Goal: Information Seeking & Learning: Learn about a topic

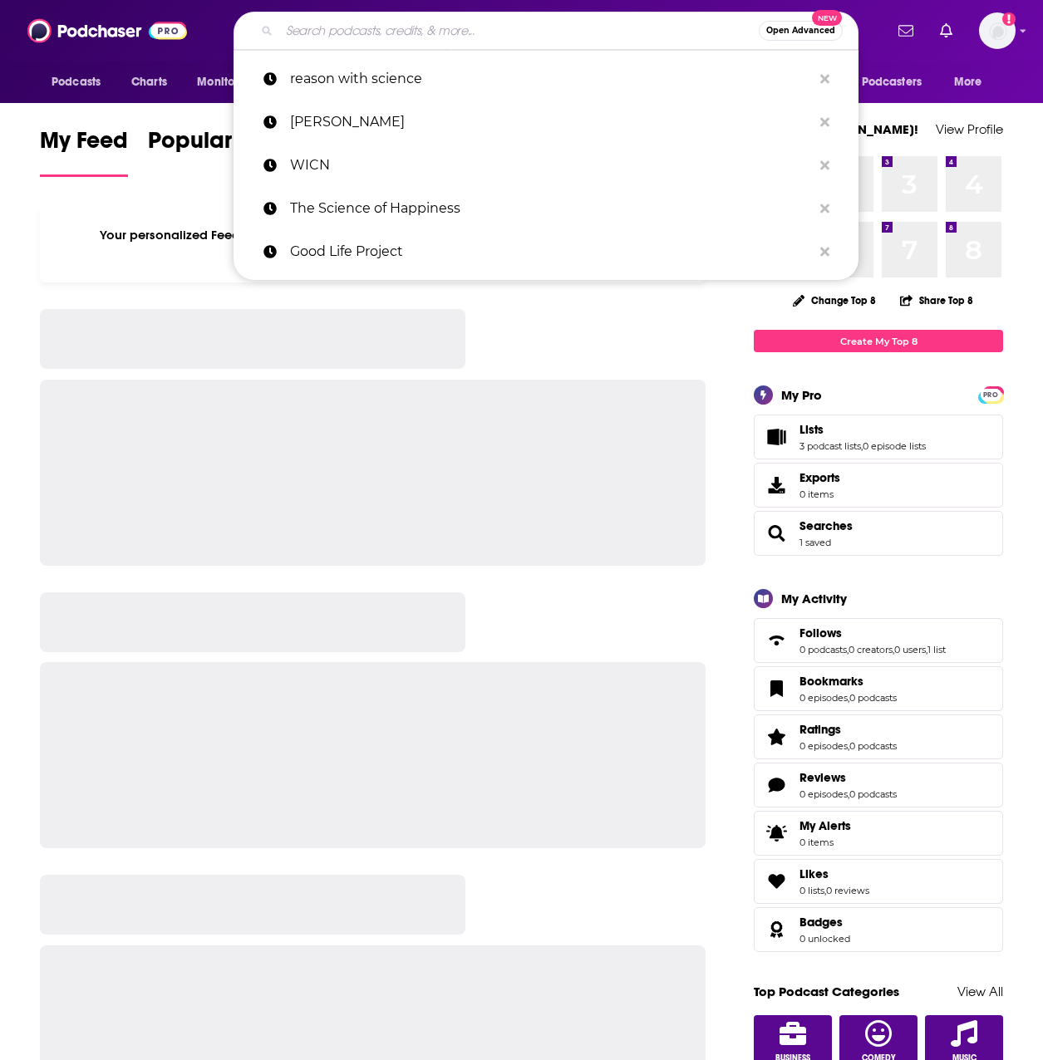
click at [397, 23] on input "Search podcasts, credits, & more..." at bounding box center [518, 30] width 479 height 27
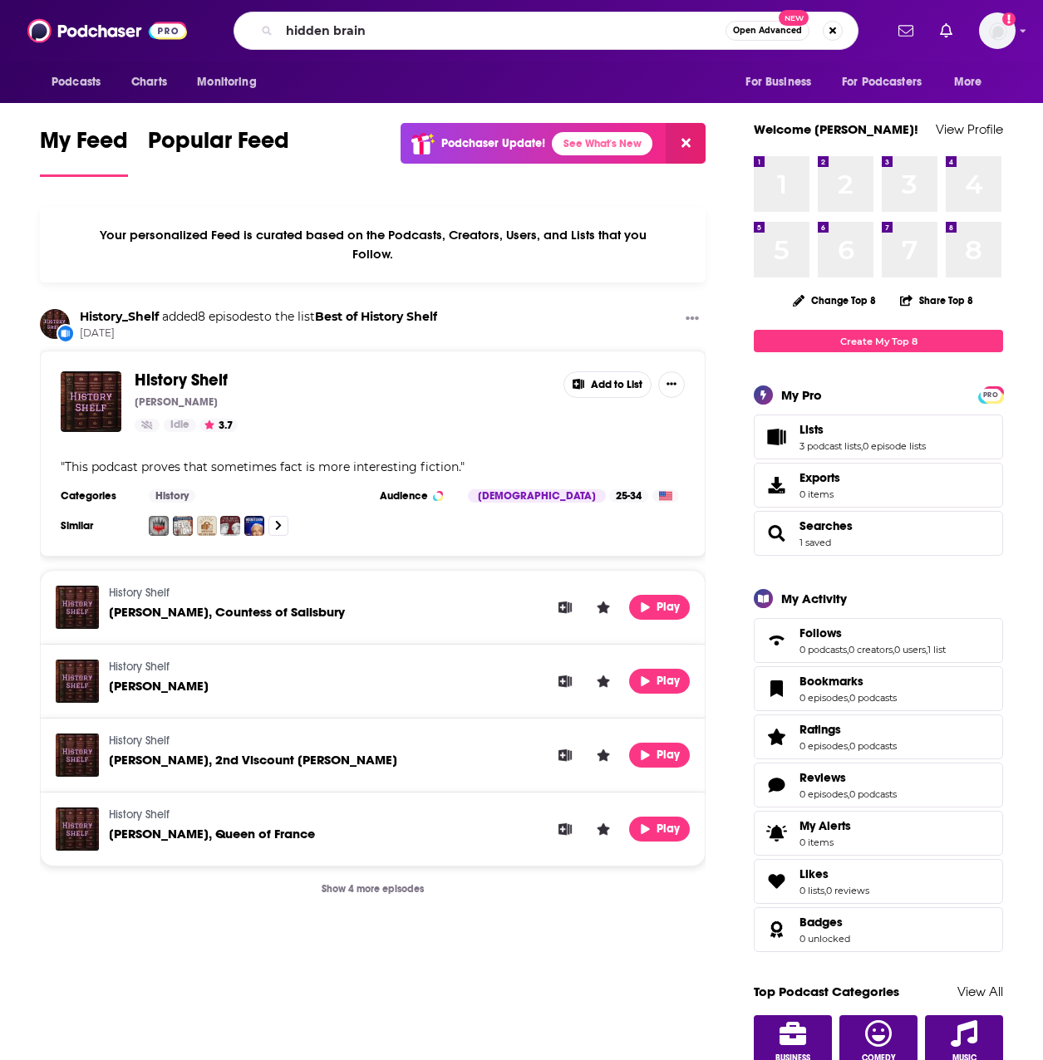
type input "hidden brain"
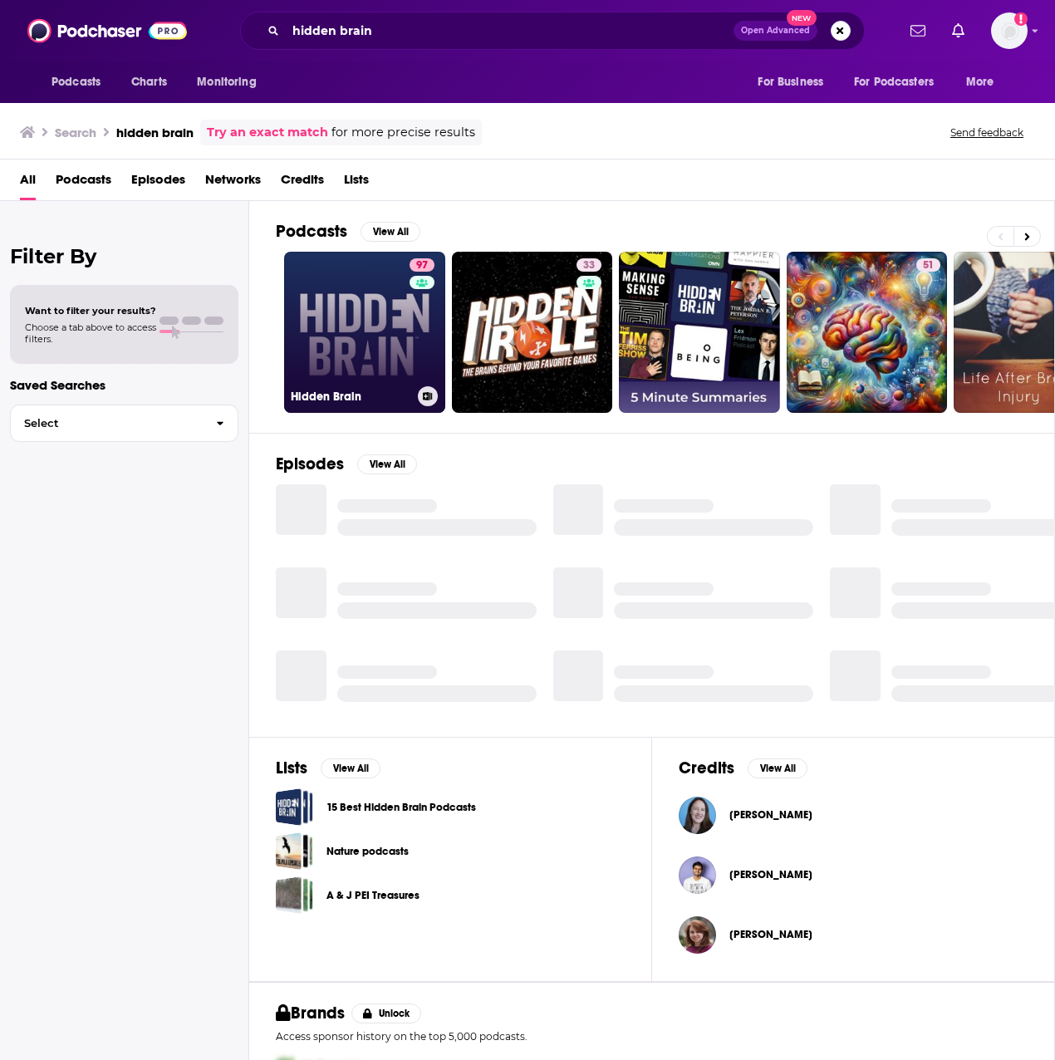
click at [390, 328] on link "97 Hidden Brain" at bounding box center [364, 332] width 161 height 161
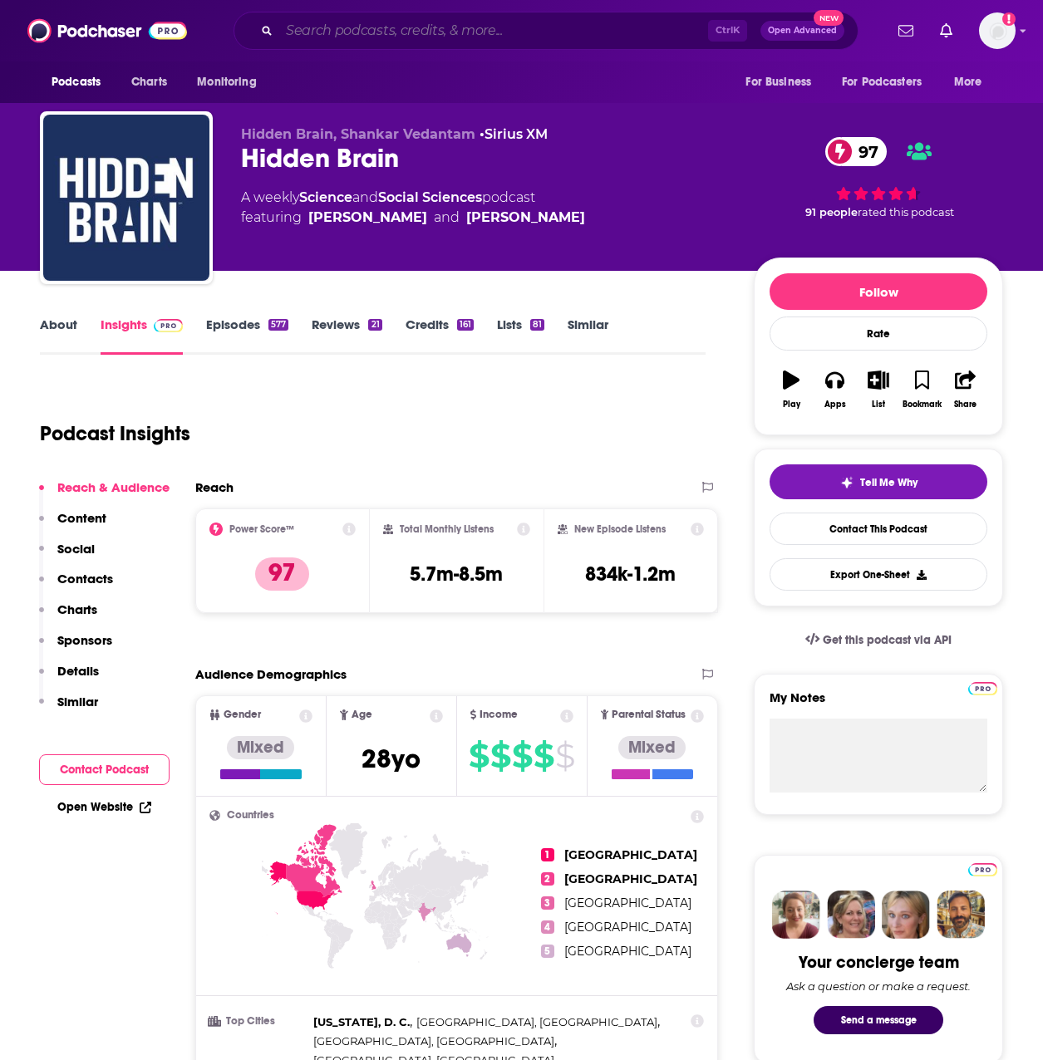
click at [512, 31] on input "Search podcasts, credits, & more..." at bounding box center [493, 30] width 429 height 27
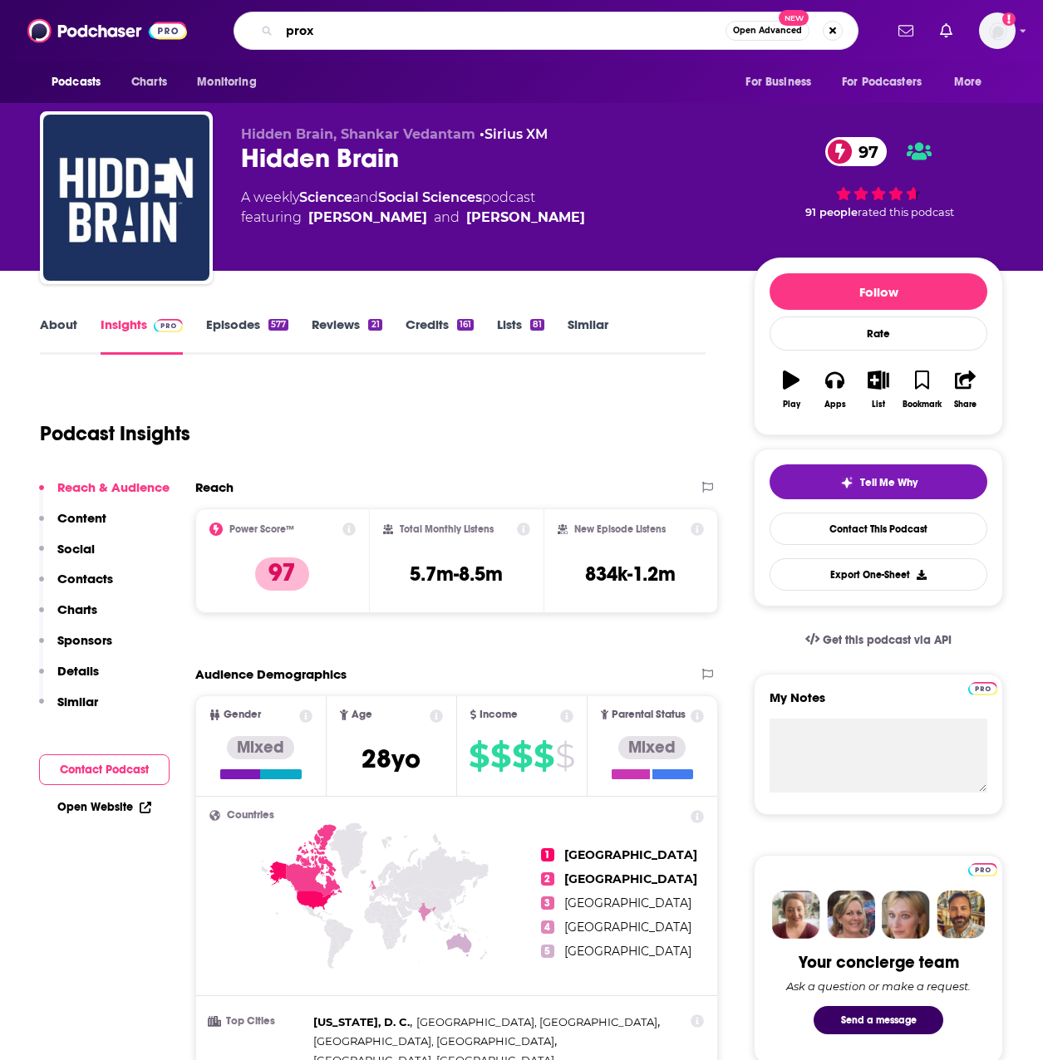
type input "proxy"
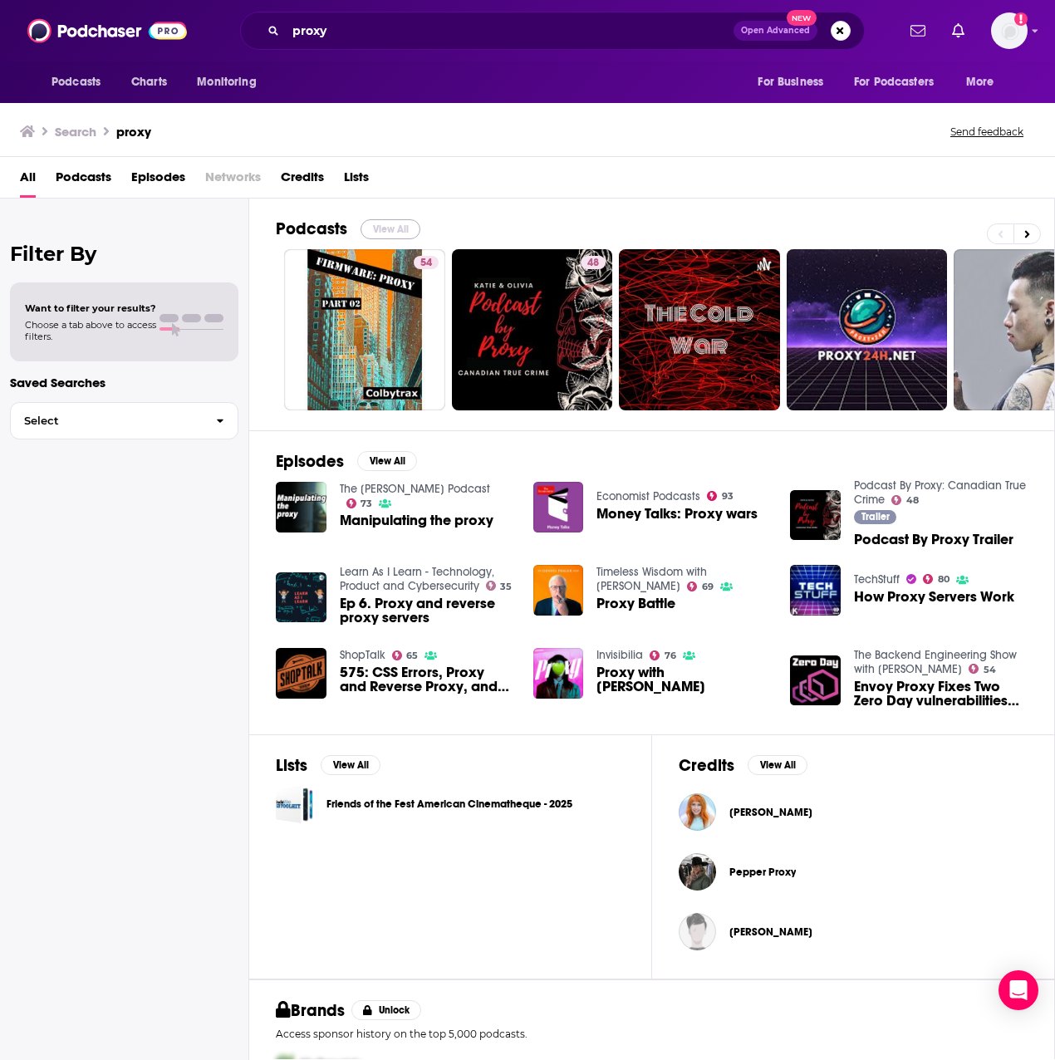
click at [390, 236] on button "View All" at bounding box center [391, 229] width 60 height 20
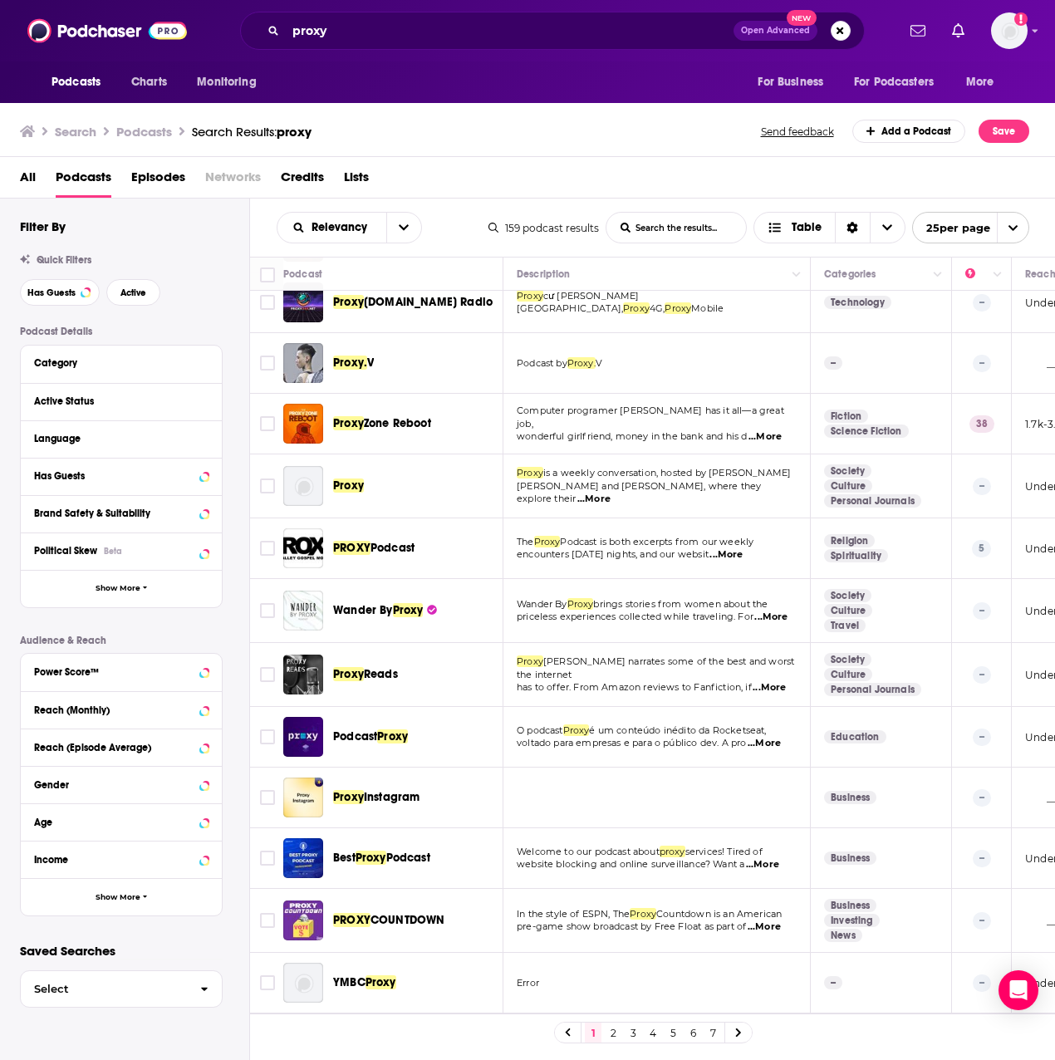
scroll to position [249, 0]
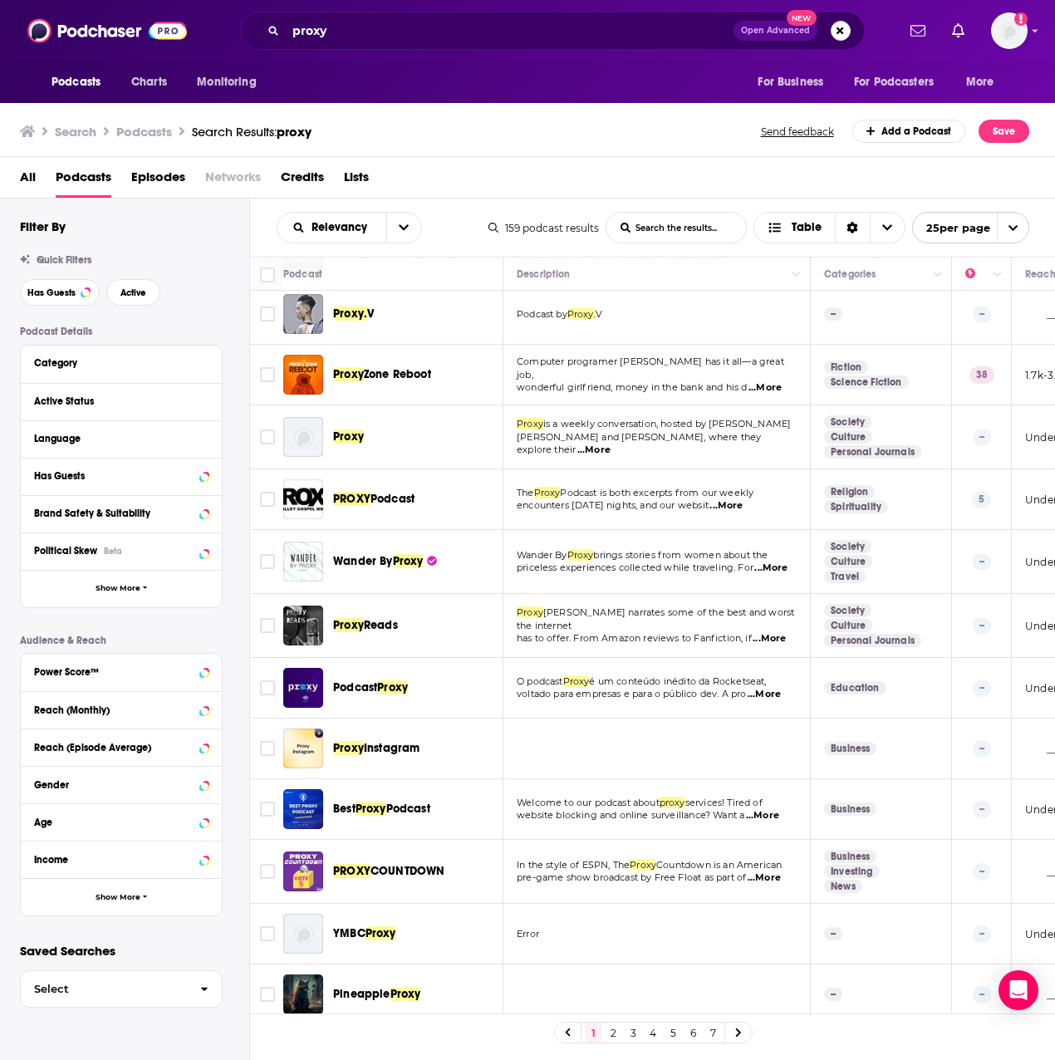
click at [743, 505] on span "...More" at bounding box center [726, 505] width 33 height 13
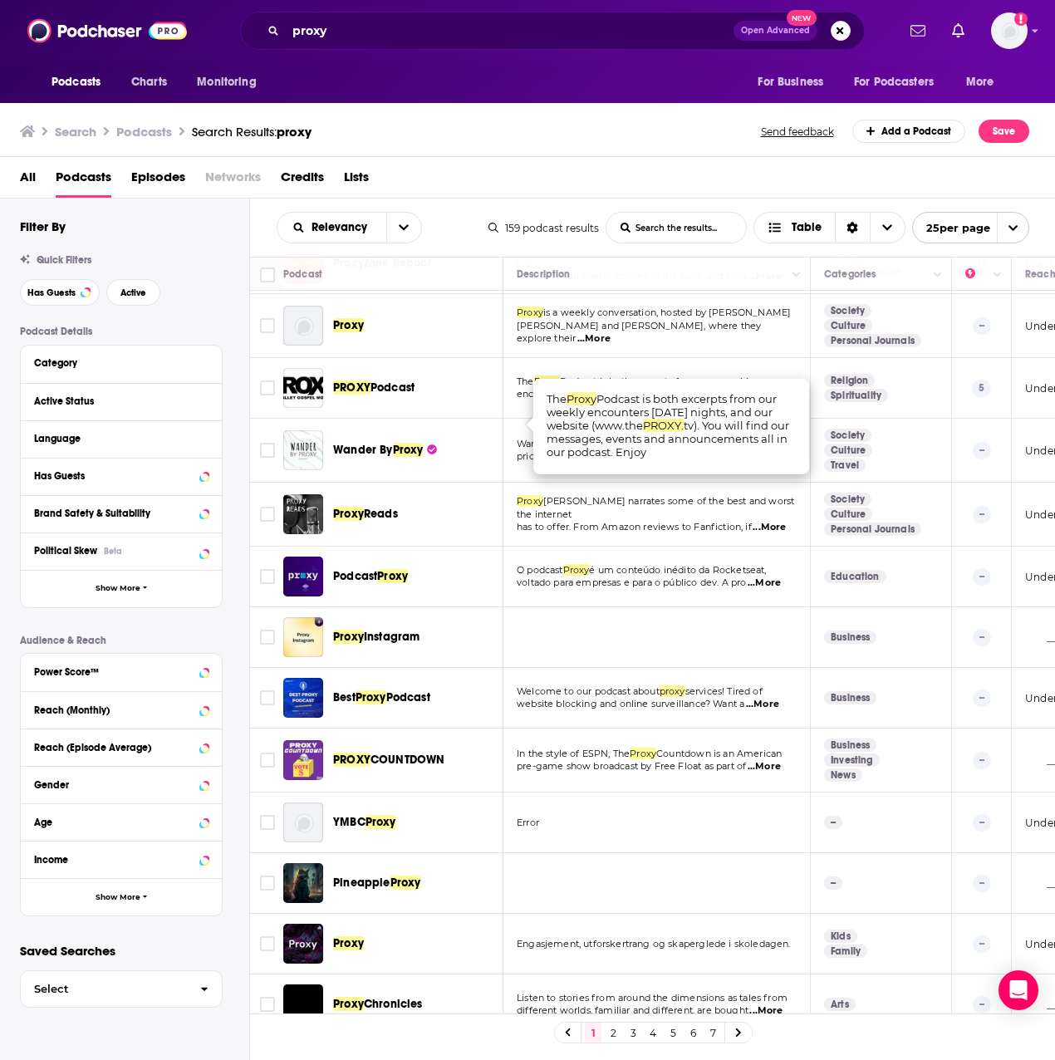
scroll to position [323, 0]
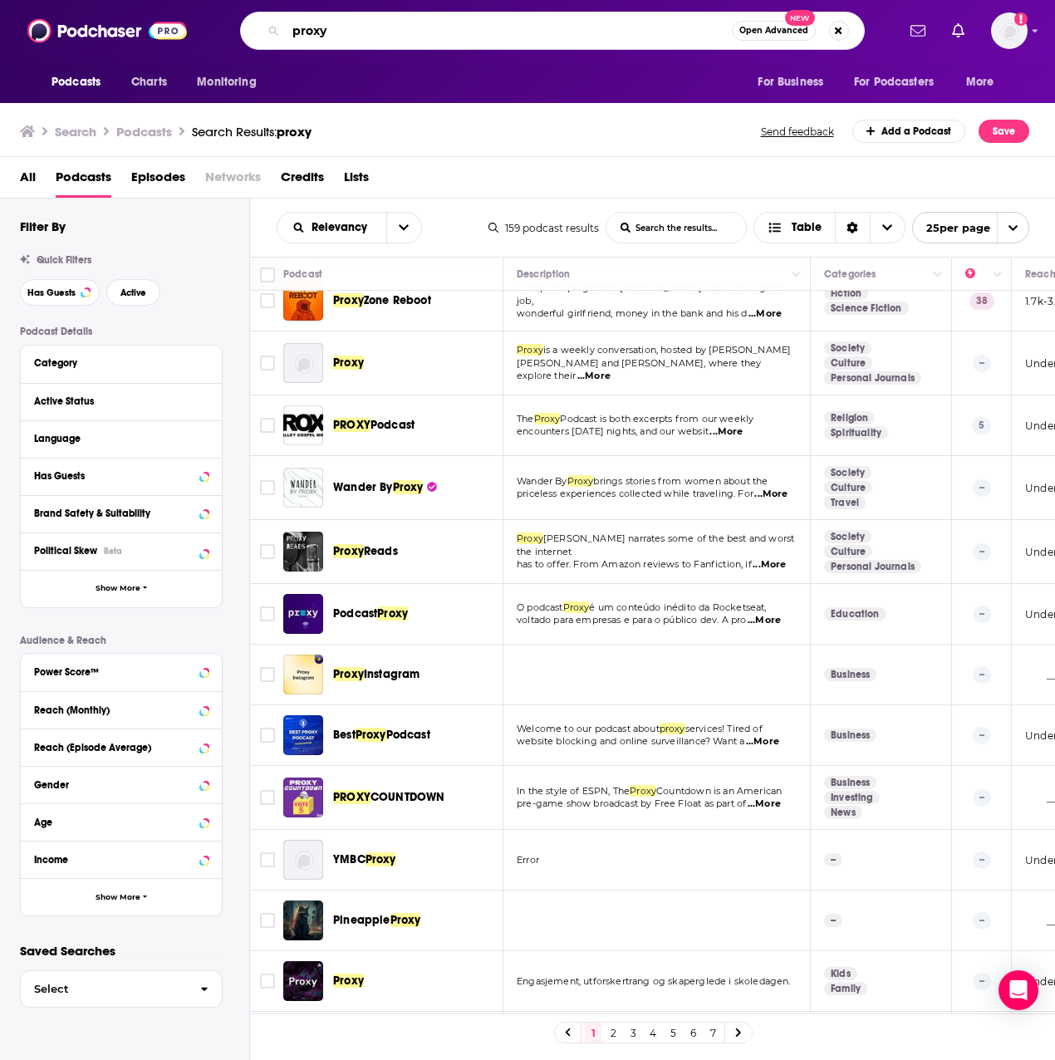
click at [469, 19] on input "proxy" at bounding box center [509, 30] width 446 height 27
type input "proxy yowei"
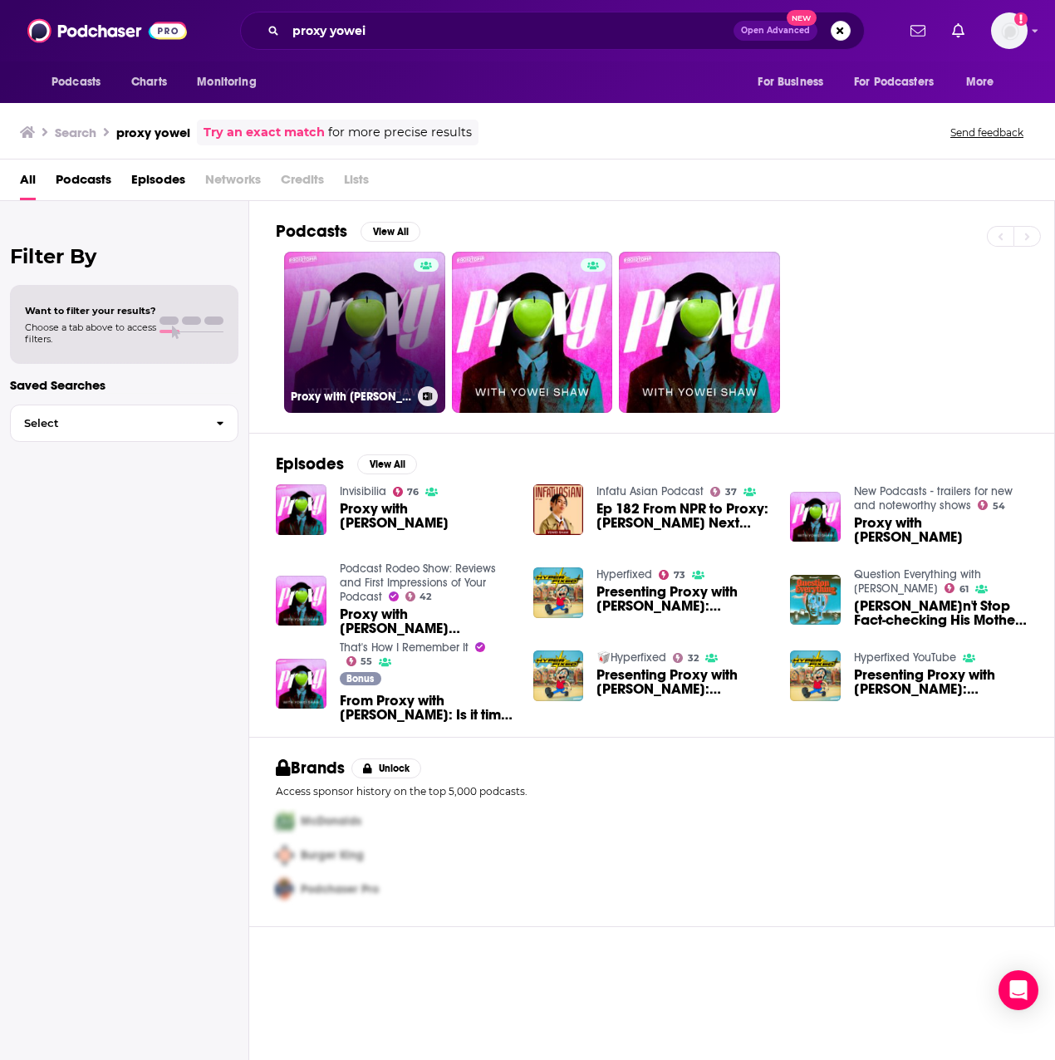
click at [399, 308] on link "Proxy with [PERSON_NAME]" at bounding box center [364, 332] width 161 height 161
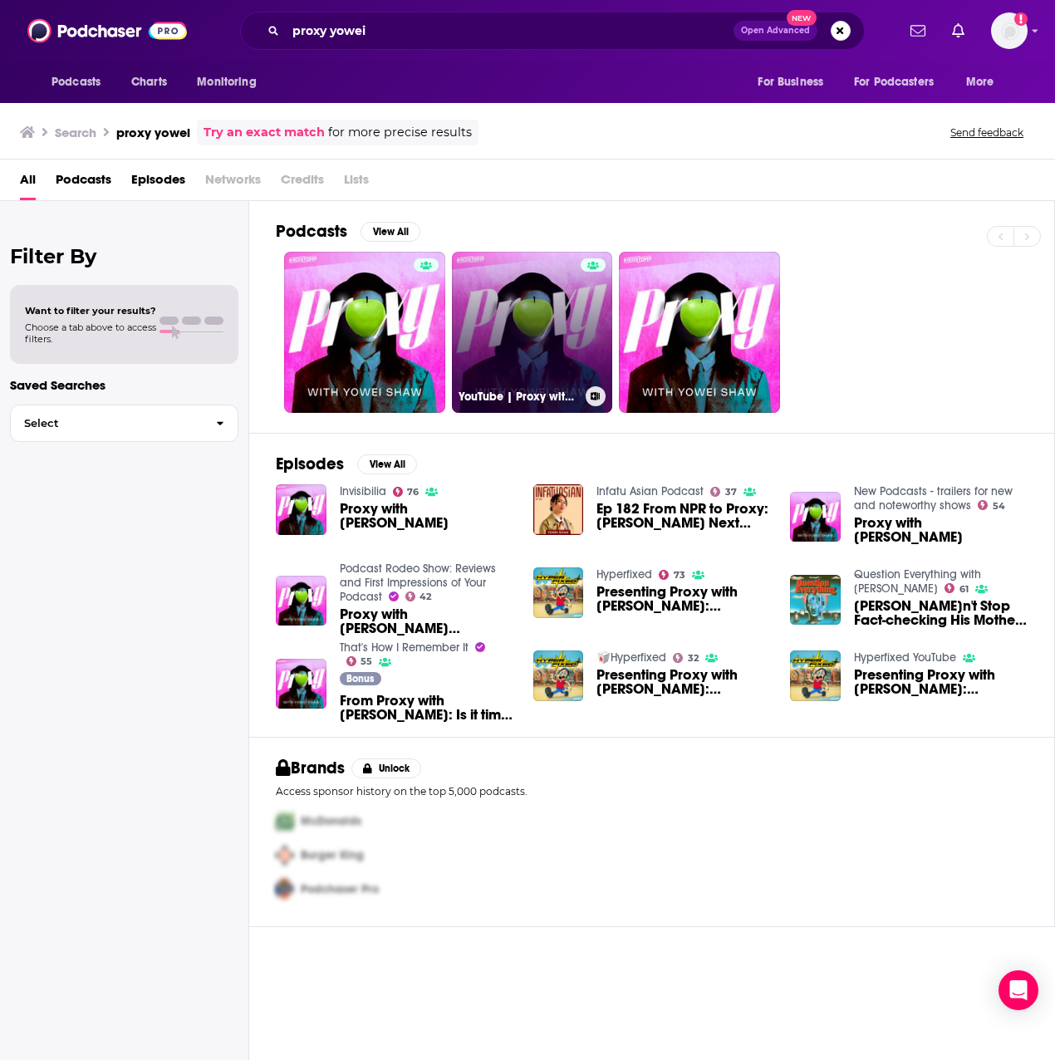
click at [557, 341] on link "YouTube | Proxy with [PERSON_NAME]" at bounding box center [532, 332] width 161 height 161
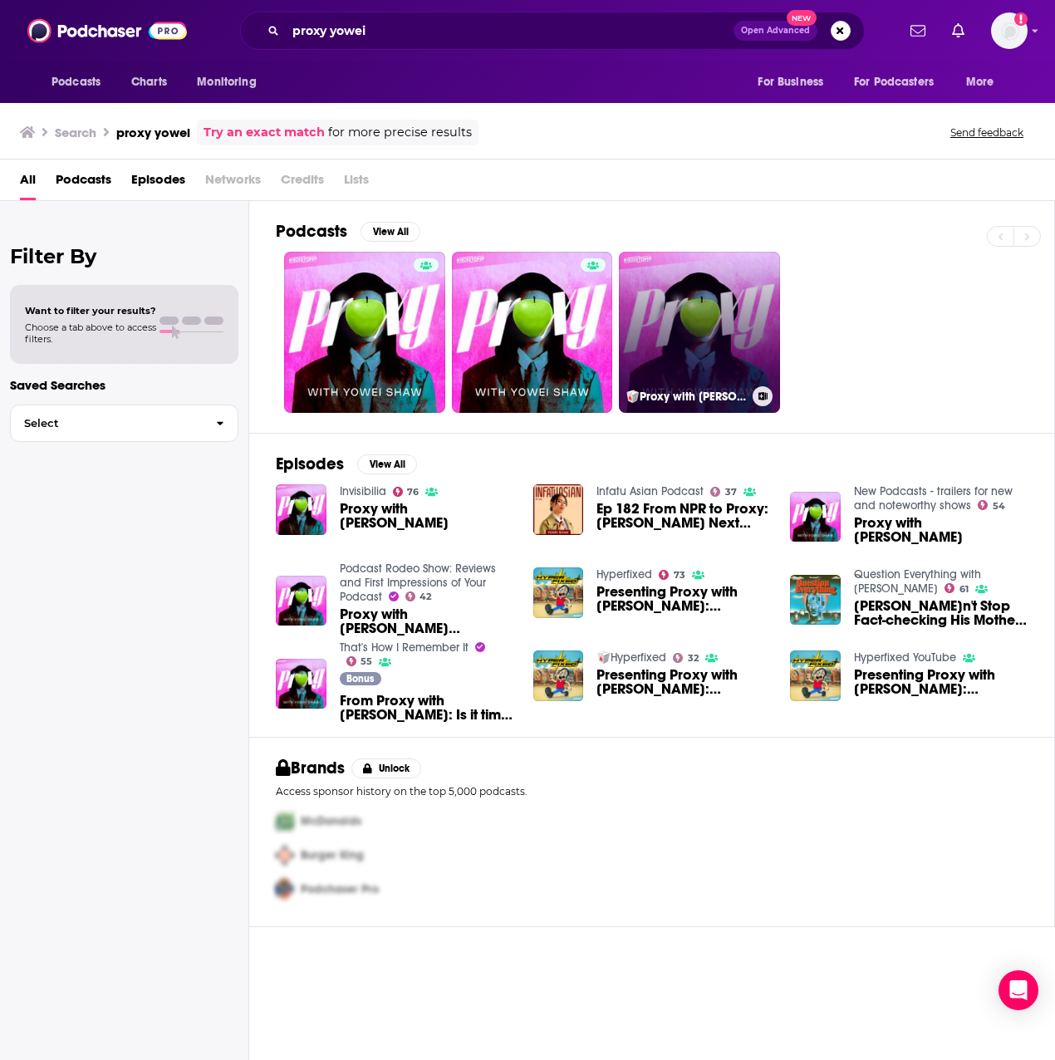
click at [743, 337] on link "🥡Proxy with [PERSON_NAME]" at bounding box center [699, 332] width 161 height 161
